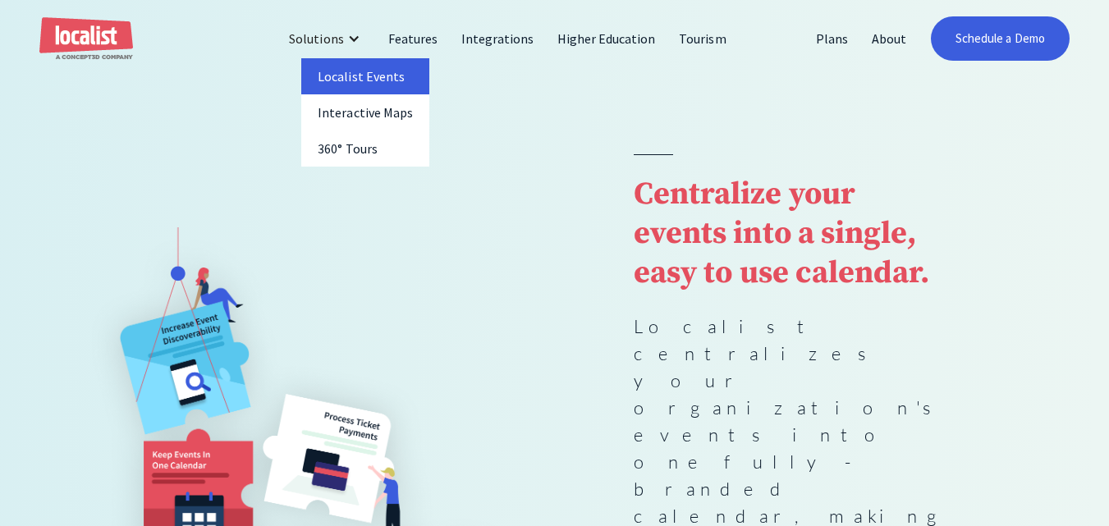
click at [380, 77] on link "Localist Events" at bounding box center [365, 76] width 128 height 36
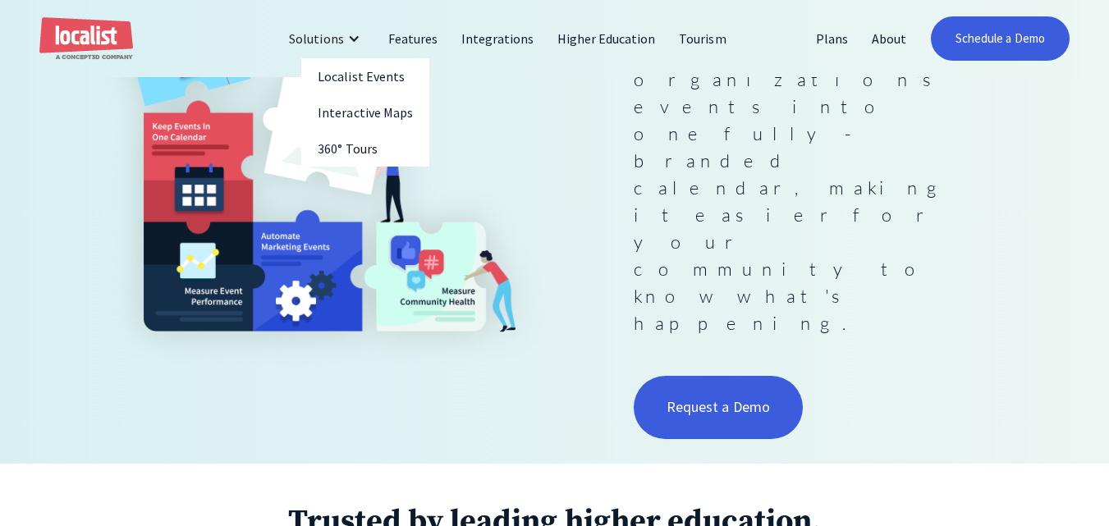
scroll to position [456, 0]
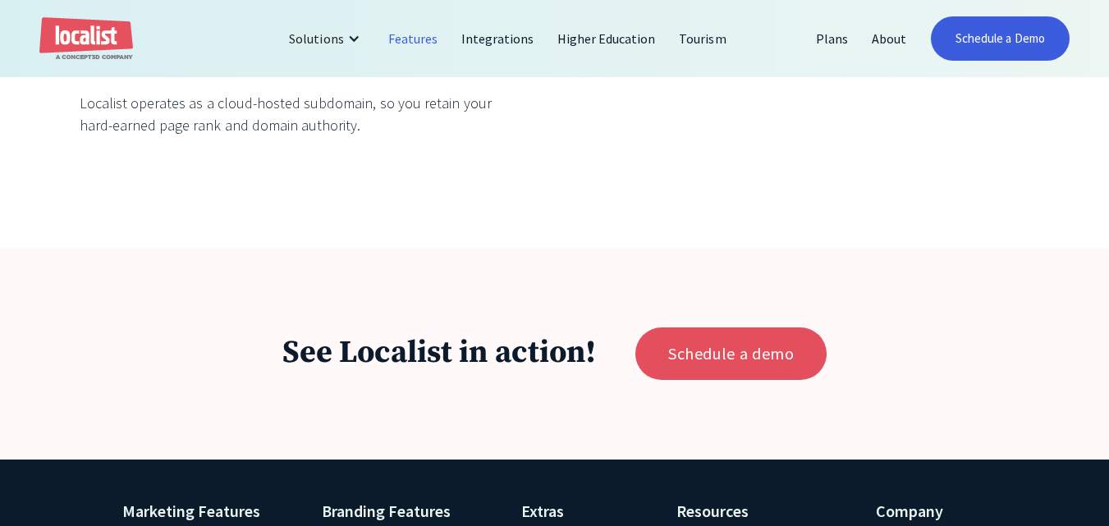
scroll to position [6159, 0]
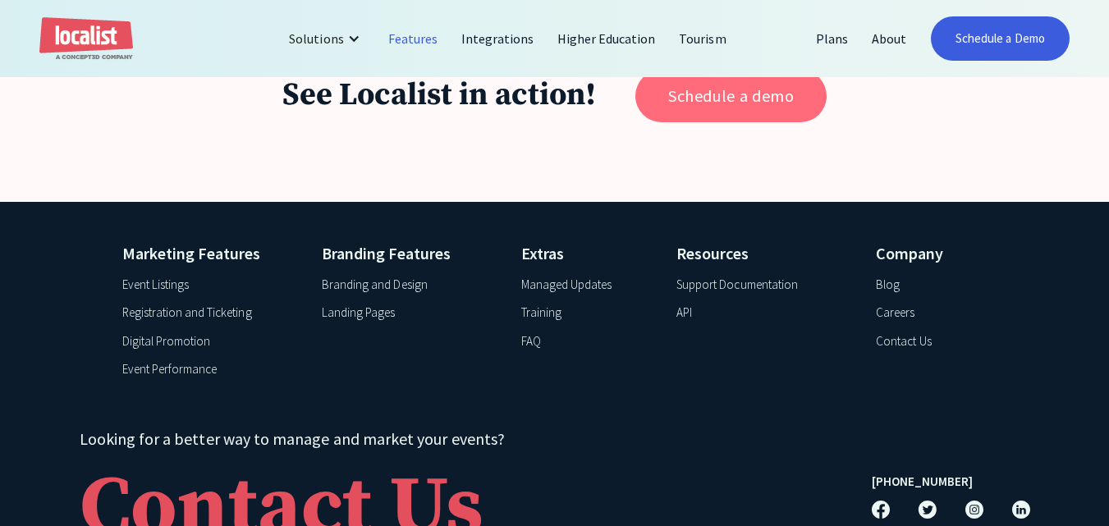
click at [700, 122] on link "Schedule a demo" at bounding box center [731, 96] width 191 height 53
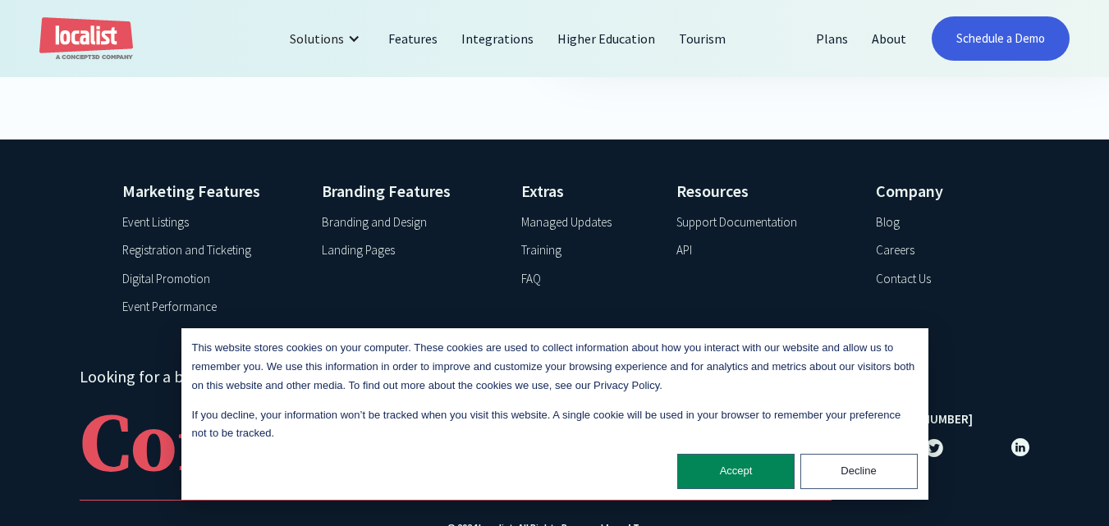
scroll to position [790, 0]
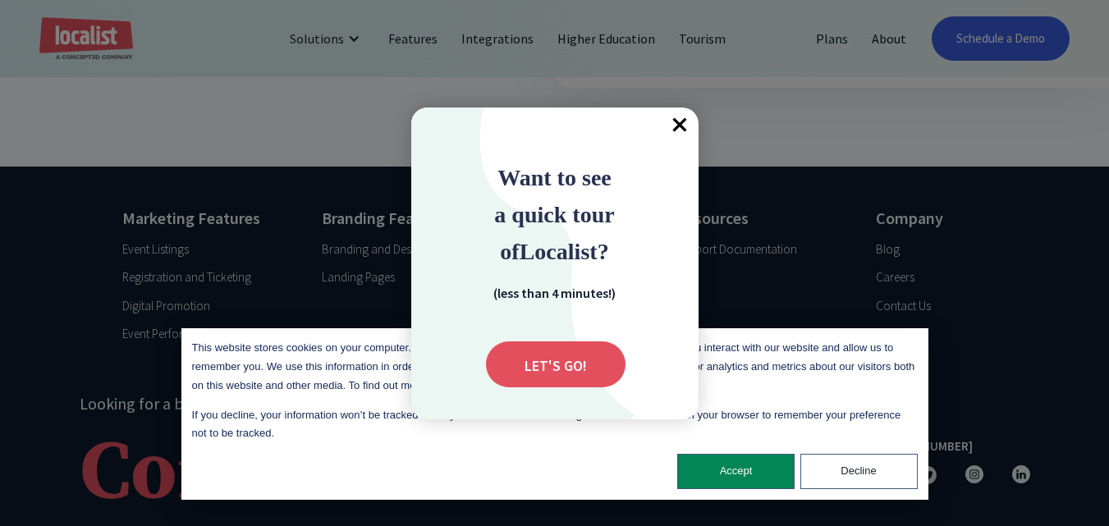
click at [673, 131] on span "×" at bounding box center [681, 126] width 36 height 36
